Goal: Task Accomplishment & Management: Manage account settings

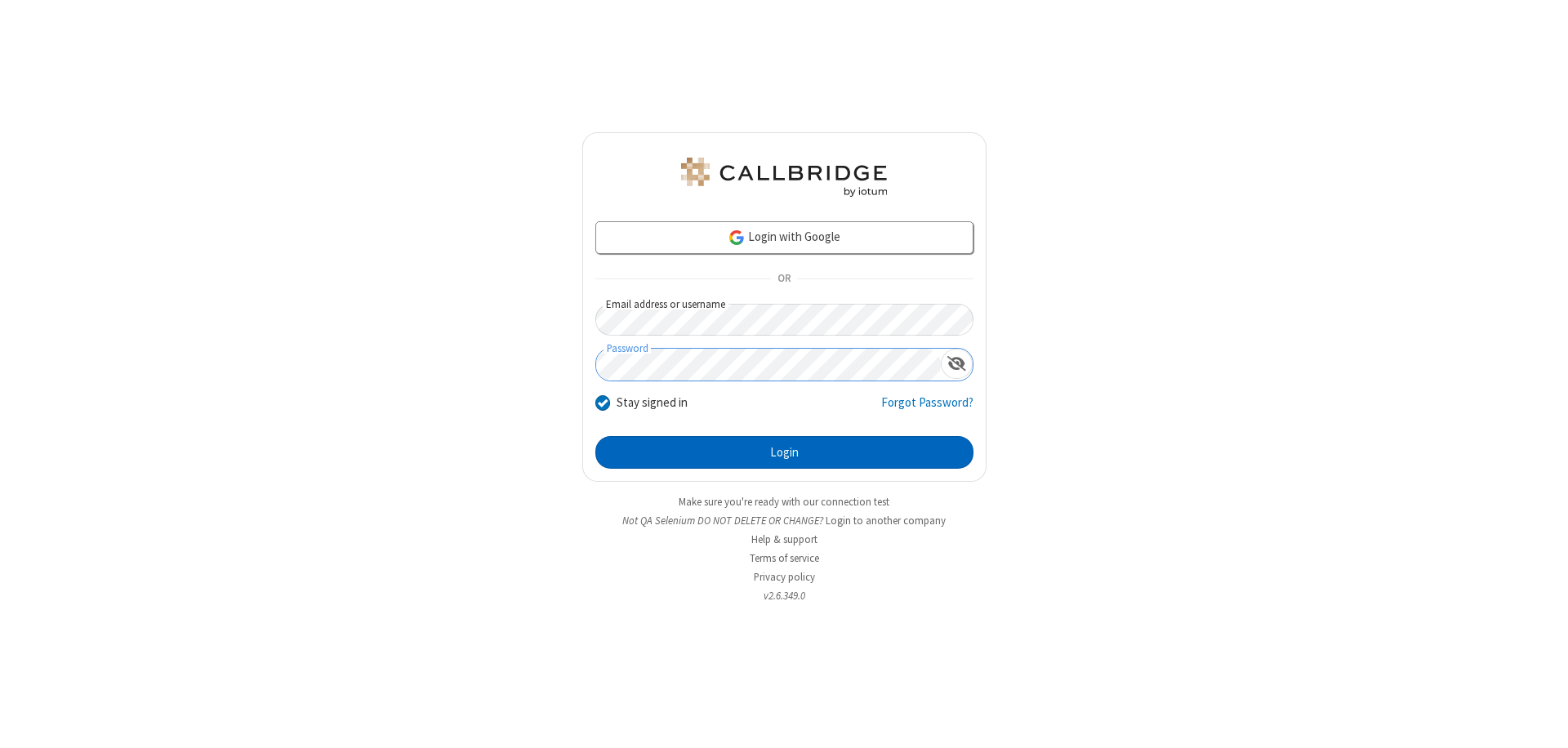
click at [784, 452] on button "Login" at bounding box center [784, 451] width 378 height 33
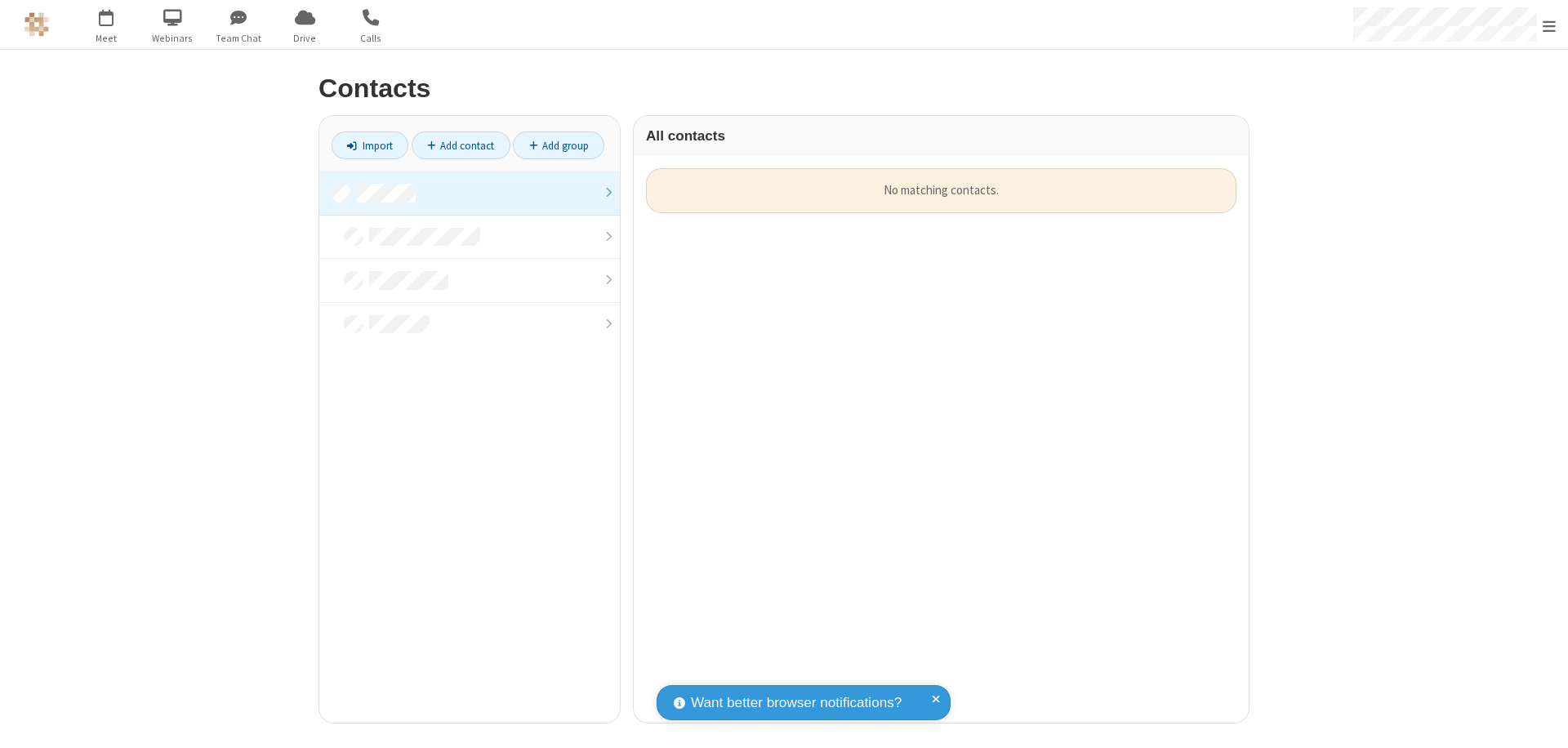
click at [469, 193] on link at bounding box center [469, 193] width 301 height 44
click at [461, 145] on link "Add contact" at bounding box center [461, 145] width 99 height 28
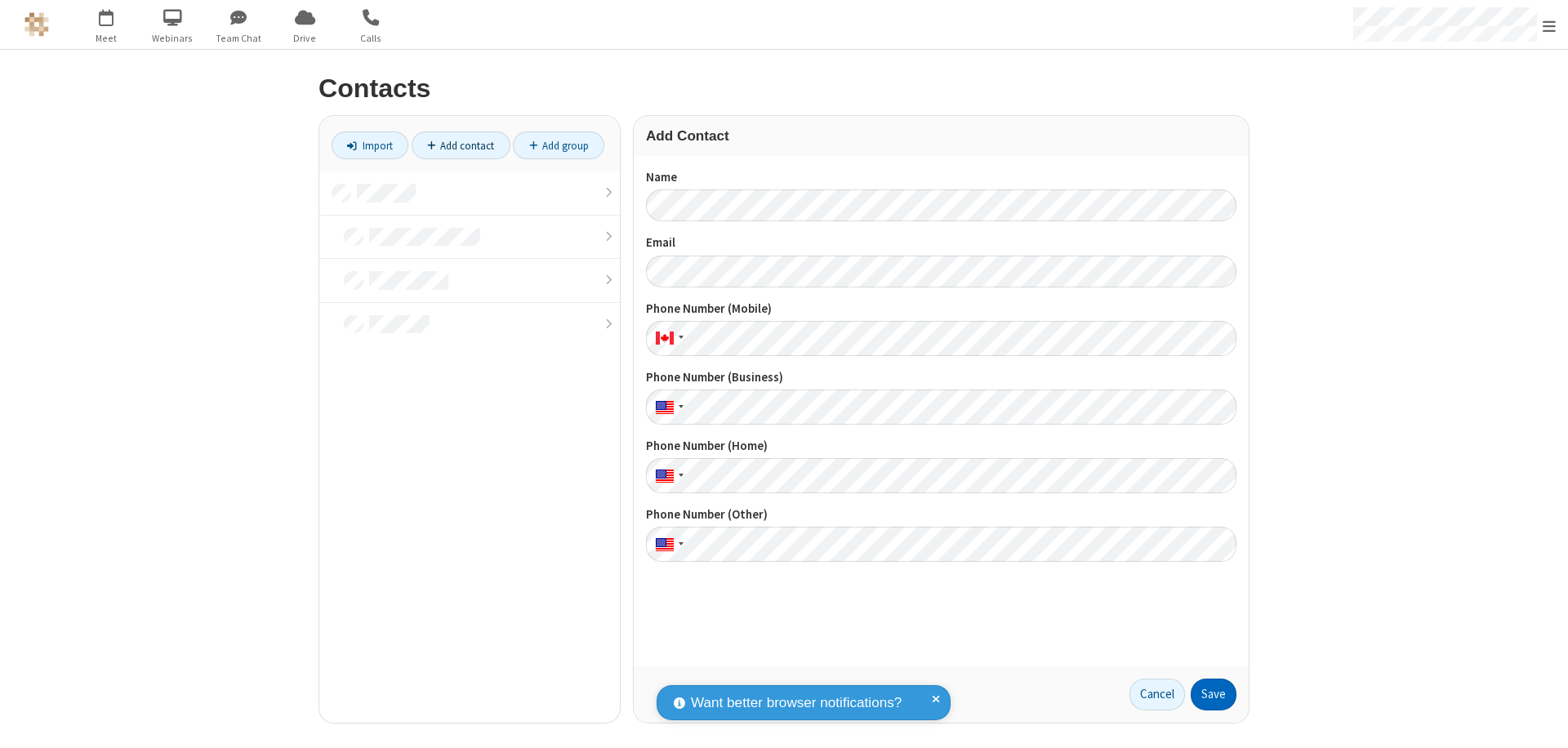
click at [1214, 694] on button "Save" at bounding box center [1214, 694] width 46 height 33
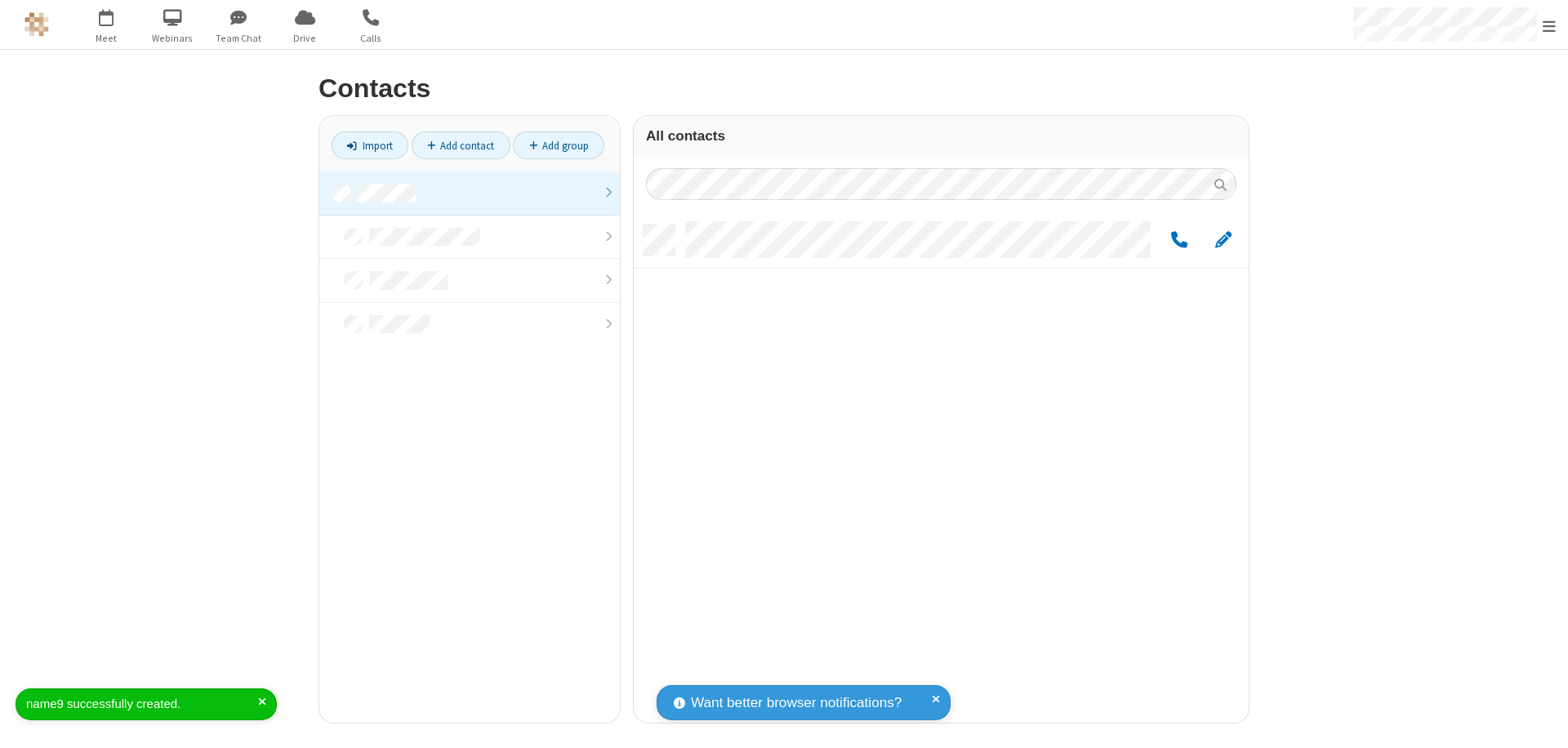
scroll to position [498, 603]
click at [461, 145] on link "Add contact" at bounding box center [461, 145] width 99 height 28
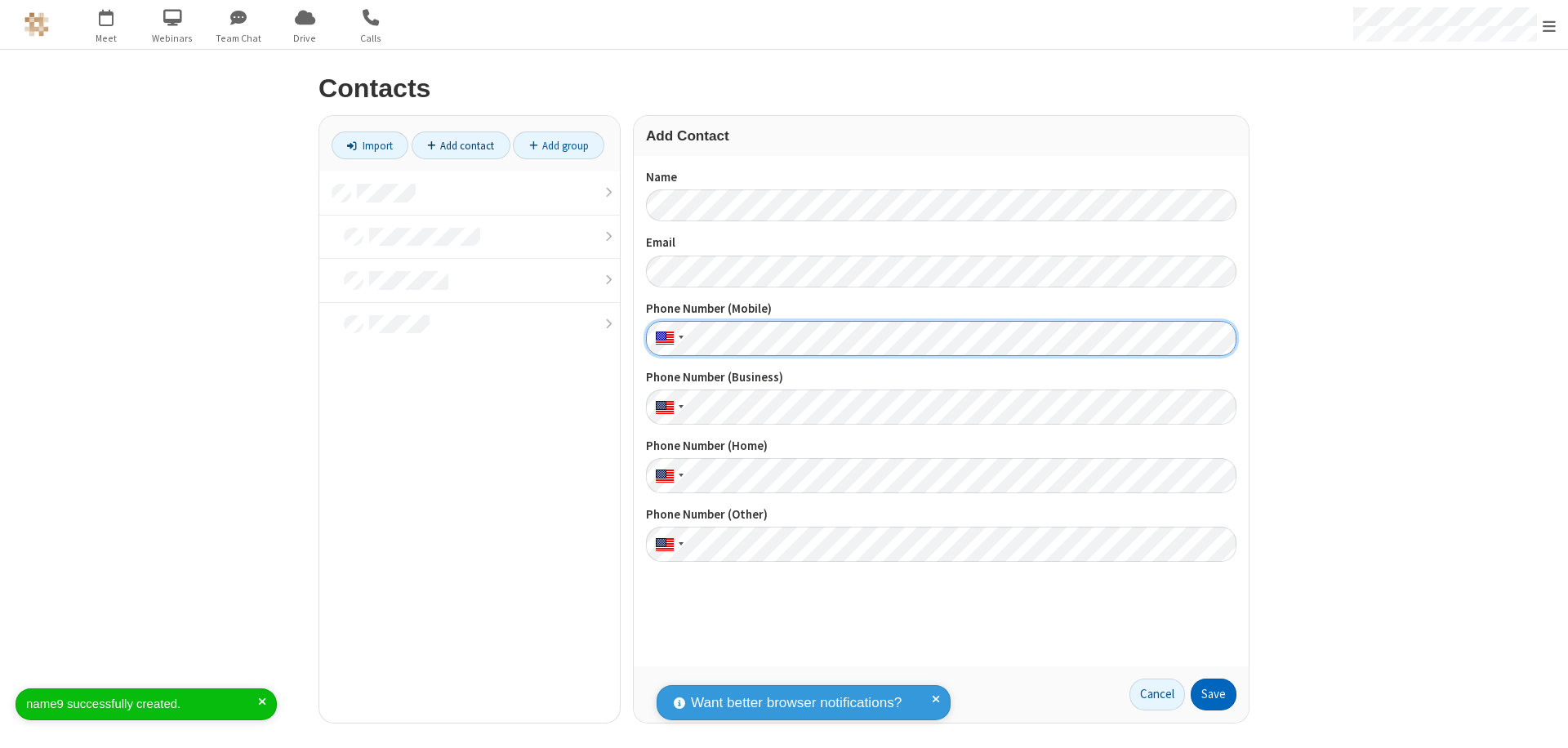
click at [1214, 694] on button "Save" at bounding box center [1214, 694] width 46 height 33
